Goal: Task Accomplishment & Management: Complete application form

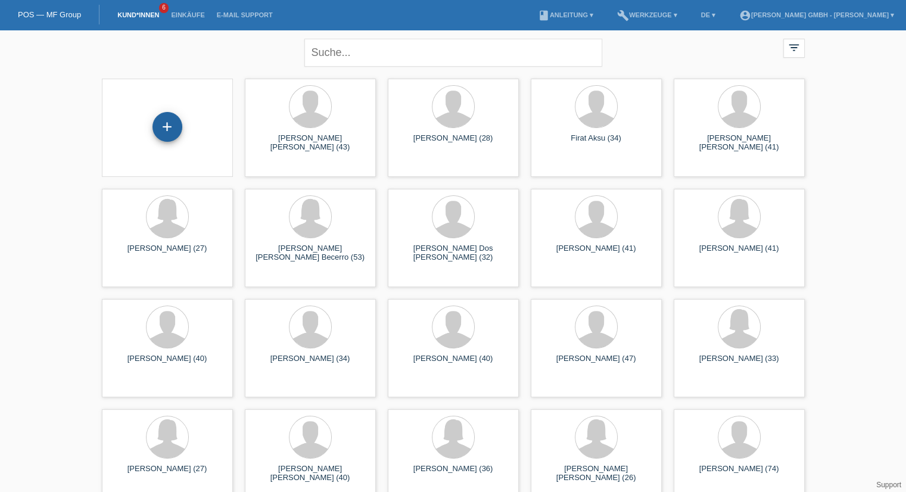
click at [172, 127] on div "+" at bounding box center [168, 127] width 30 height 30
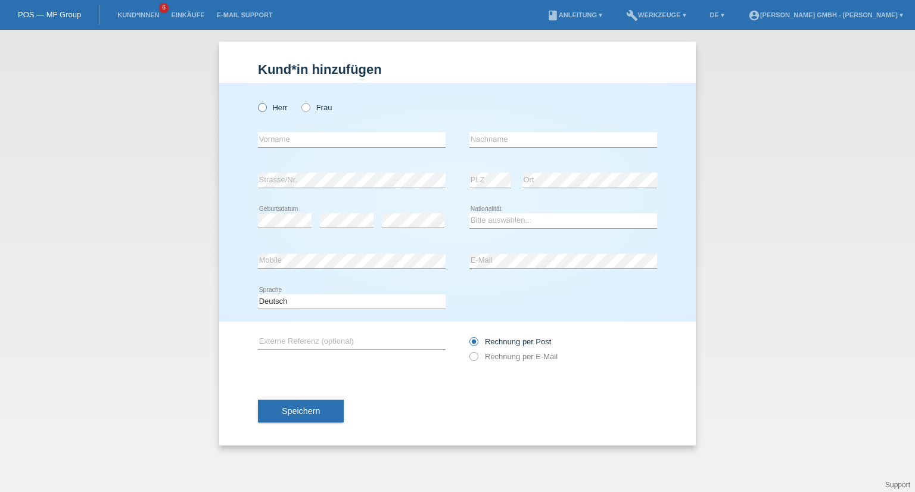
click at [284, 108] on label "Herr" at bounding box center [273, 107] width 30 height 9
click at [266, 108] on input "Herr" at bounding box center [262, 107] width 8 height 8
radio input "true"
click at [492, 141] on input "text" at bounding box center [564, 139] width 188 height 15
paste input "Tesfaye"
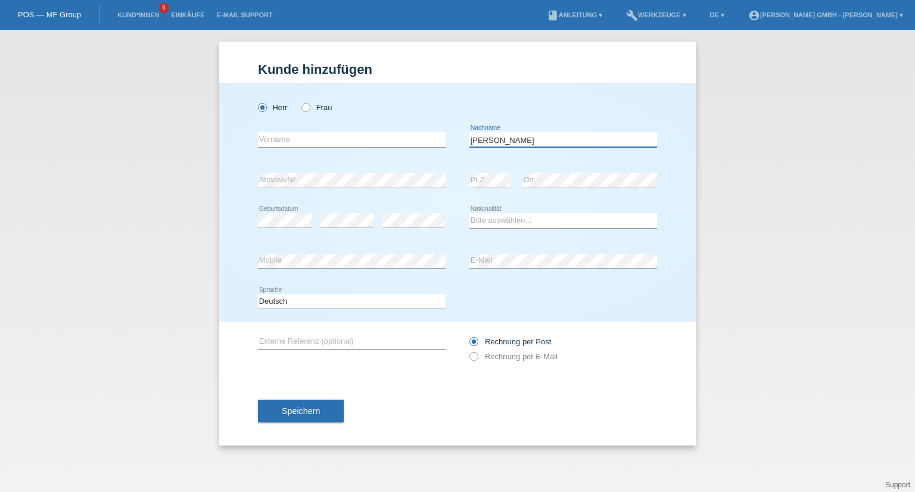
type input "Tesfaye"
click at [323, 144] on input "text" at bounding box center [352, 139] width 188 height 15
paste input "Amico"
type input "Amico"
click at [498, 220] on select "Bitte auswählen... Schweiz Deutschland Liechtenstein Österreich ------------ Af…" at bounding box center [564, 220] width 188 height 14
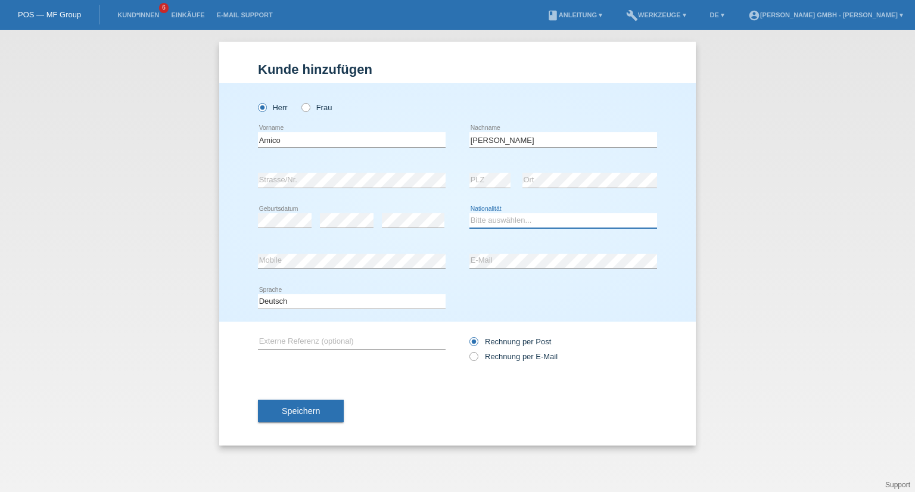
select select "ER"
click at [470, 213] on select "Bitte auswählen... Schweiz Deutschland Liechtenstein Österreich ------------ Af…" at bounding box center [564, 220] width 188 height 14
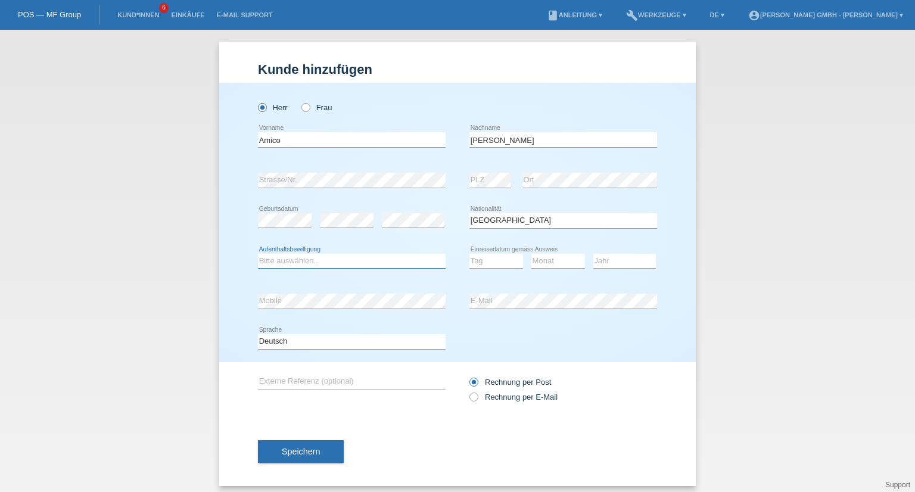
click at [311, 257] on select "Bitte auswählen... C B B - Flüchtlingsstatus Andere" at bounding box center [352, 261] width 188 height 14
select select "C"
click at [258, 254] on select "Bitte auswählen... C B B - Flüchtlingsstatus Andere" at bounding box center [352, 261] width 188 height 14
click at [488, 257] on select "Tag 01 02 03 04 05 06 07 08 09 10 11" at bounding box center [497, 261] width 54 height 14
select select "30"
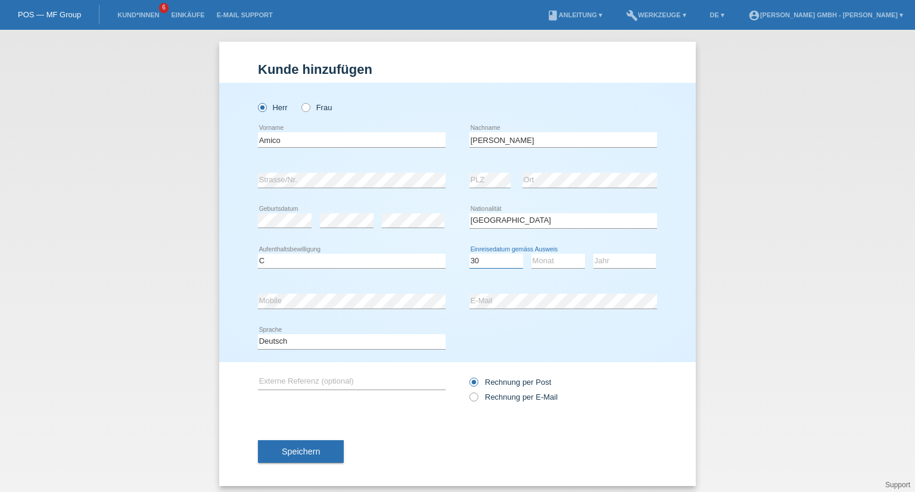
click at [470, 254] on select "Tag 01 02 03 04 05 06 07 08 09 10 11" at bounding box center [497, 261] width 54 height 14
click at [551, 257] on select "Monat 01 02 03 04 05 06 07 08 09 10 11" at bounding box center [559, 261] width 54 height 14
select select "06"
click at [532, 254] on select "Monat 01 02 03 04 05 06 07 08 09 10 11" at bounding box center [559, 261] width 54 height 14
click at [608, 258] on select "Jahr 2025 2024 2023 2022 2021 2020 2019 2018 2017 2016 2015 2014 2013 2012 2011…" at bounding box center [624, 261] width 63 height 14
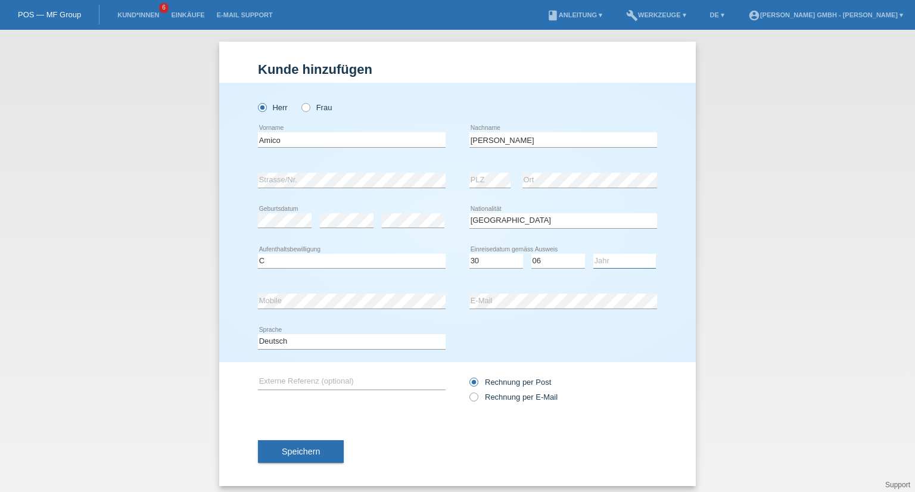
click at [610, 259] on select "Jahr 2025 2024 2023 2022 2021 2020 2019 2018 2017 2016 2015 2014 2013 2012 2011…" at bounding box center [624, 261] width 63 height 14
select select "2009"
click at [593, 254] on select "Jahr 2025 2024 2023 2022 2021 2020 2019 2018 2017 2016 2015 2014 2013 2012 2011…" at bounding box center [624, 261] width 63 height 14
click at [275, 383] on input "text" at bounding box center [352, 382] width 188 height 15
paste input "725010633AE"
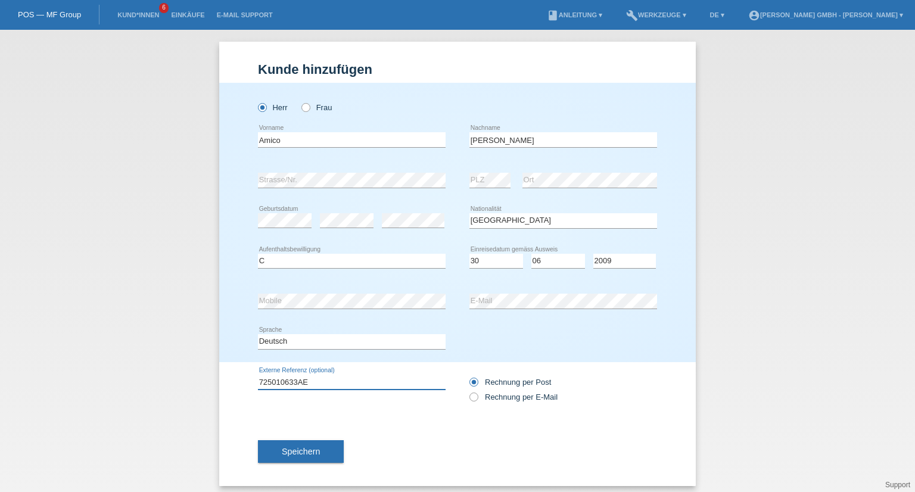
type input "725010633AE"
click at [377, 413] on div "725010633AE error Externe Referenz (optional) Rechnung per Post" at bounding box center [457, 389] width 399 height 55
click at [303, 453] on span "Speichern" at bounding box center [301, 452] width 38 height 10
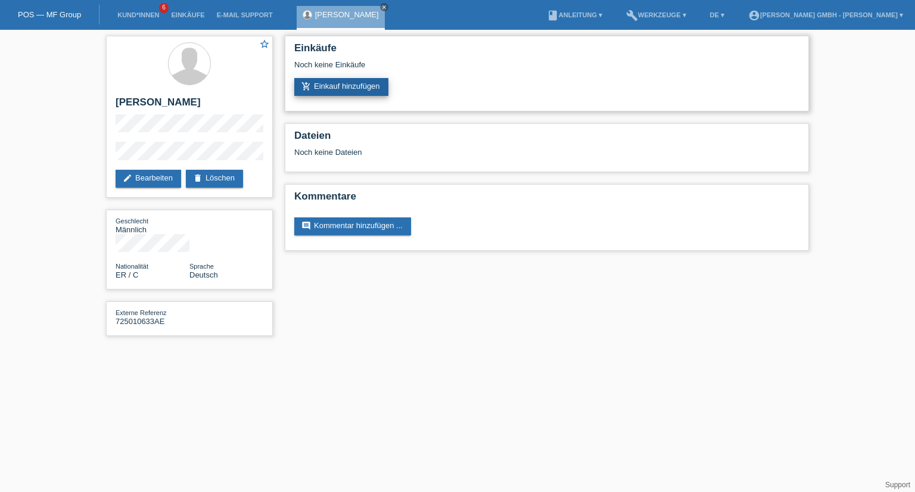
click at [327, 89] on link "add_shopping_cart Einkauf hinzufügen" at bounding box center [341, 87] width 94 height 18
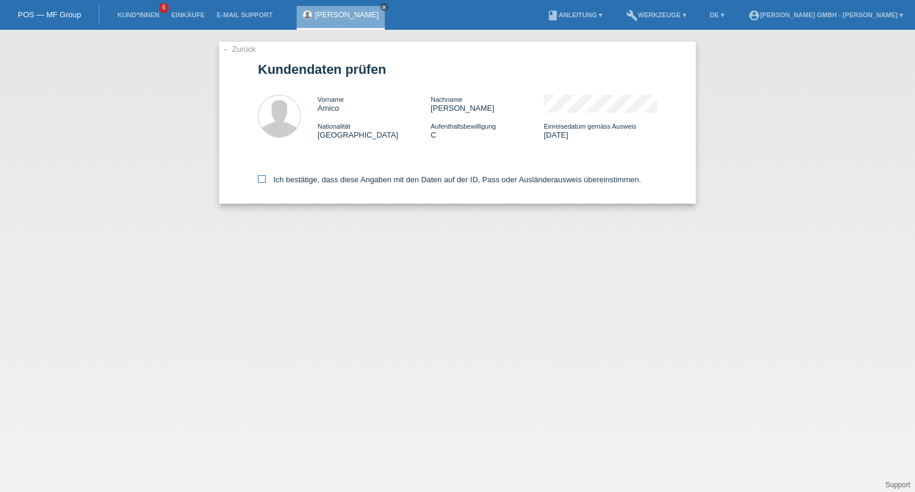
click at [259, 181] on icon at bounding box center [262, 179] width 8 height 8
click at [259, 181] on input "Ich bestätige, dass diese Angaben mit den Daten auf der ID, Pass oder Ausländer…" at bounding box center [262, 179] width 8 height 8
checkbox input "true"
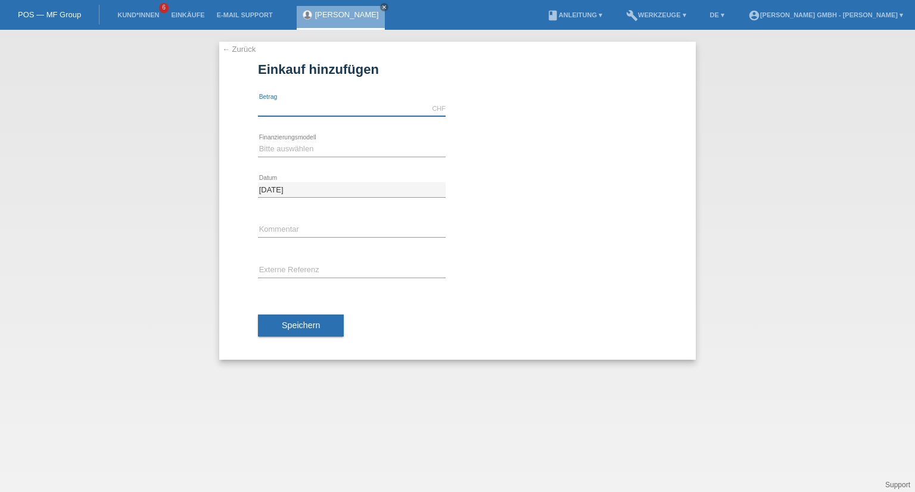
click at [290, 104] on input "text" at bounding box center [352, 108] width 188 height 15
type input "2499.00"
click at [288, 148] on select "Bitte auswählen Kauf auf Rechnung mit Teilzahlungsoption Fixe Raten" at bounding box center [352, 149] width 188 height 14
select select "198"
click at [258, 142] on select "Bitte auswählen Kauf auf Rechnung mit Teilzahlungsoption Fixe Raten" at bounding box center [352, 149] width 188 height 14
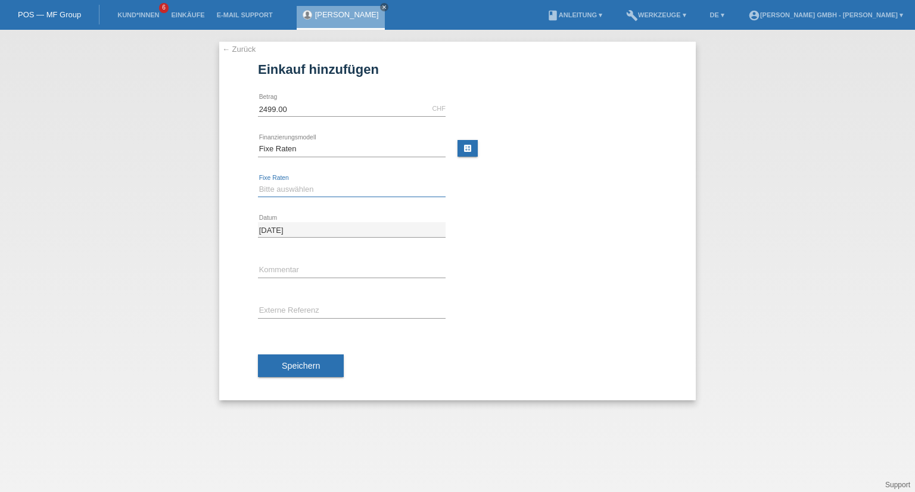
click at [274, 188] on select "Bitte auswählen 12 Raten 24 Raten" at bounding box center [352, 189] width 188 height 14
select select "531"
click at [258, 182] on select "Bitte auswählen 12 Raten 24 Raten" at bounding box center [352, 189] width 188 height 14
click at [277, 309] on input "text" at bounding box center [352, 310] width 188 height 15
paste input "725010633AE"
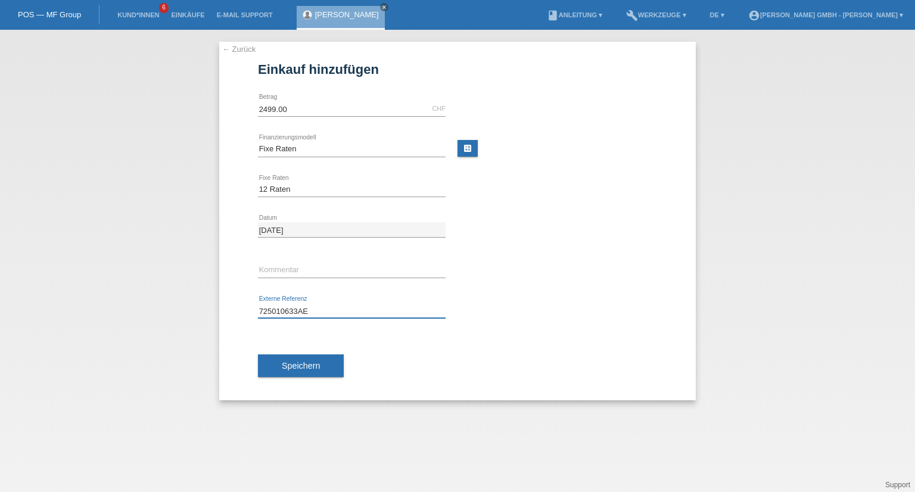
type input "725010633AE"
click at [456, 359] on div "Speichern" at bounding box center [457, 365] width 399 height 69
click at [315, 361] on span "Speichern" at bounding box center [301, 366] width 38 height 10
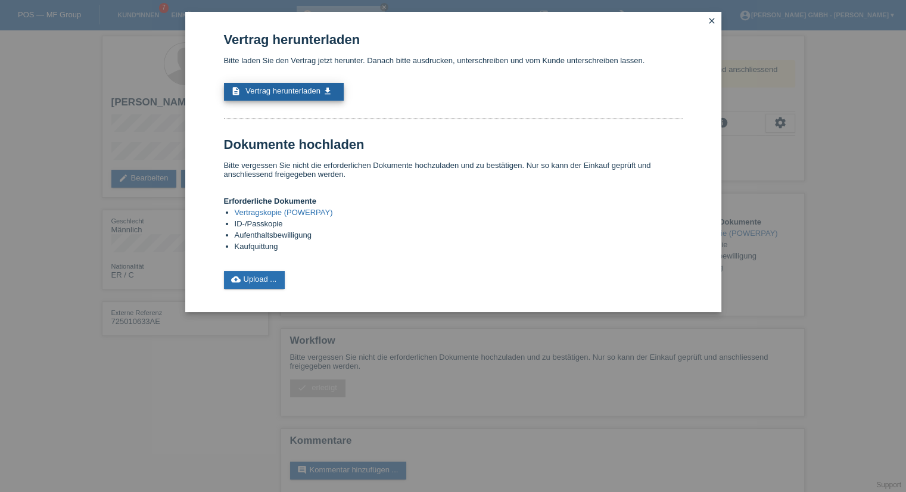
click at [276, 91] on span "Vertrag herunterladen" at bounding box center [282, 90] width 75 height 9
click at [251, 285] on link "cloud_upload Upload ..." at bounding box center [254, 280] width 61 height 18
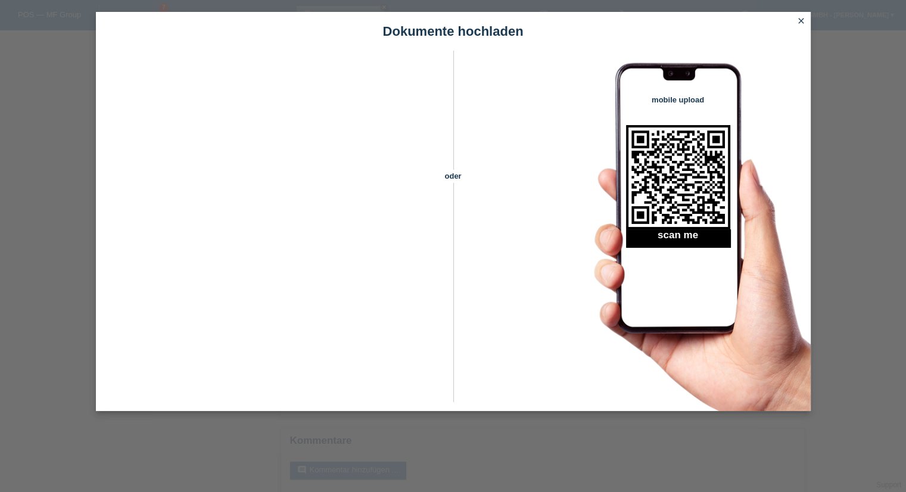
click at [804, 23] on icon "close" at bounding box center [802, 21] width 10 height 10
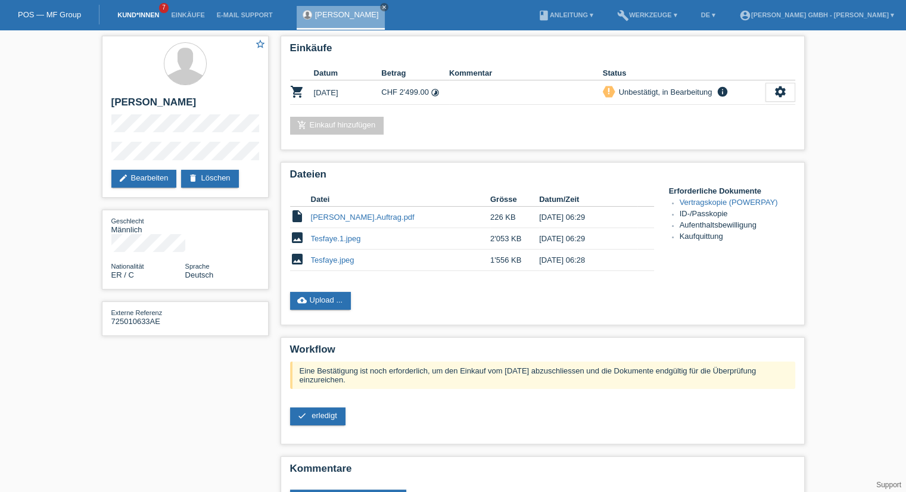
click at [129, 14] on link "Kund*innen" at bounding box center [138, 14] width 54 height 7
